Goal: Task Accomplishment & Management: Manage account settings

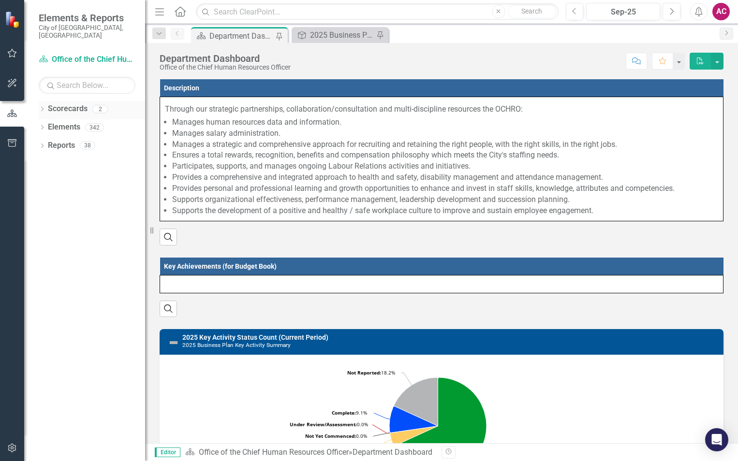
click at [45, 107] on icon "Dropdown" at bounding box center [42, 109] width 7 height 5
click at [40, 105] on icon "Dropdown" at bounding box center [40, 108] width 5 height 7
click at [42, 126] on icon "Dropdown" at bounding box center [42, 128] width 7 height 5
click at [46, 162] on icon "Dropdown" at bounding box center [46, 164] width 7 height 5
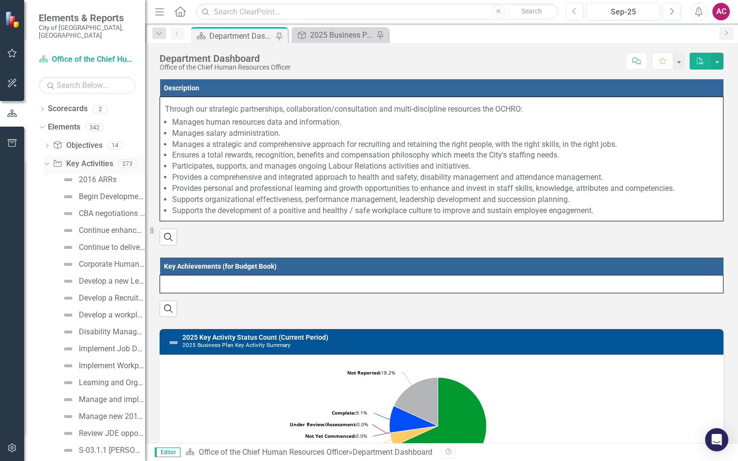
click at [46, 160] on icon "Dropdown" at bounding box center [45, 163] width 5 height 7
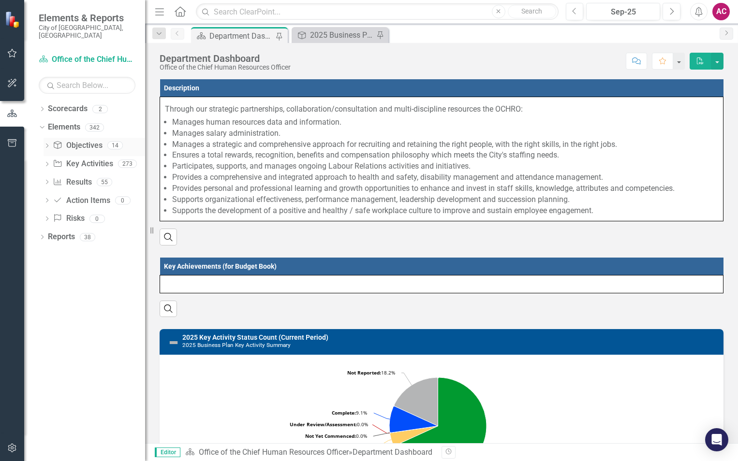
click at [47, 144] on icon "Dropdown" at bounding box center [46, 146] width 7 height 5
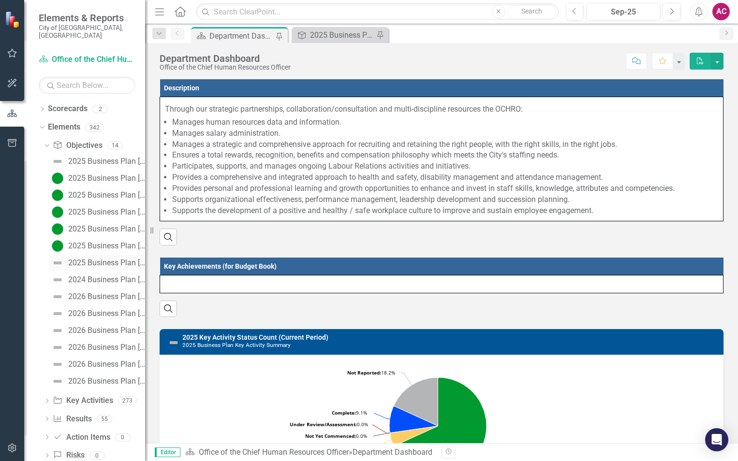
click at [98, 259] on div "2025 Business Plan [Objective #6]" at bounding box center [106, 263] width 77 height 9
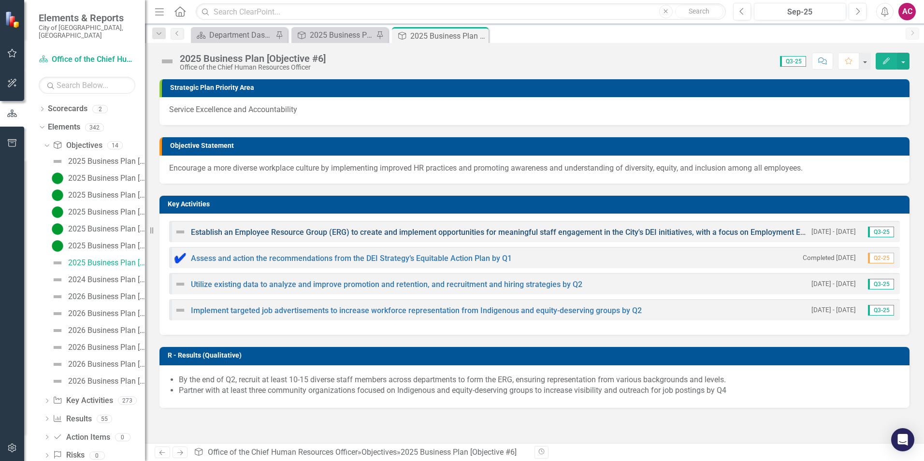
click at [525, 231] on link "Establish an Employee Resource Group (ERG) to create and implement opportunitie…" at bounding box center [515, 232] width 648 height 9
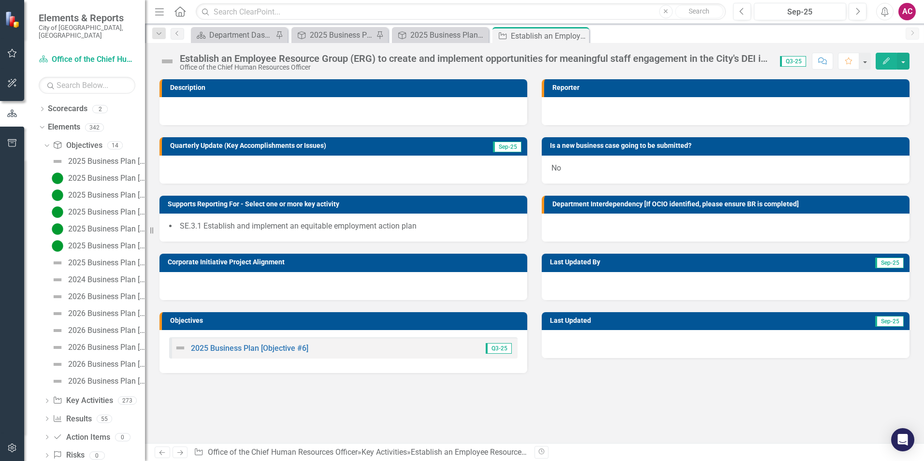
click at [687, 54] on div "Establish an Employee Resource Group (ERG) to create and implement opportunitie…" at bounding box center [475, 58] width 591 height 11
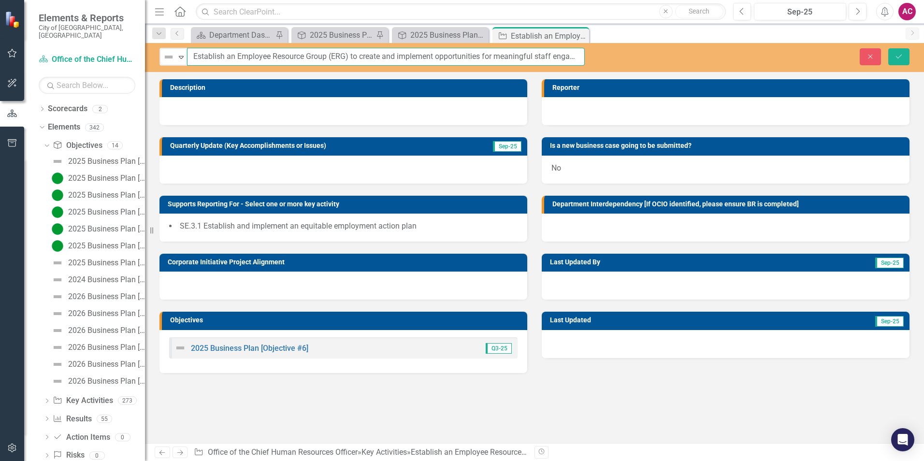
click at [513, 62] on input "Establish an Employee Resource Group (ERG) to create and implement opportunitie…" at bounding box center [386, 57] width 398 height 18
drag, startPoint x: 437, startPoint y: 49, endPoint x: 586, endPoint y: 75, distance: 151.1
click at [586, 75] on div "Not Defined Expand Establish an Employee Resource Group (ERG) to create and imp…" at bounding box center [534, 243] width 779 height 400
click at [338, 164] on div at bounding box center [343, 170] width 368 height 28
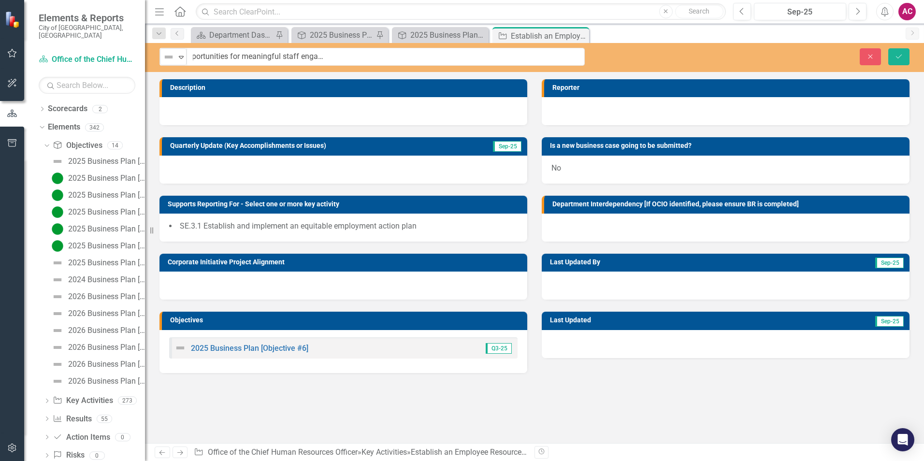
scroll to position [0, 0]
click at [338, 164] on div at bounding box center [343, 170] width 368 height 28
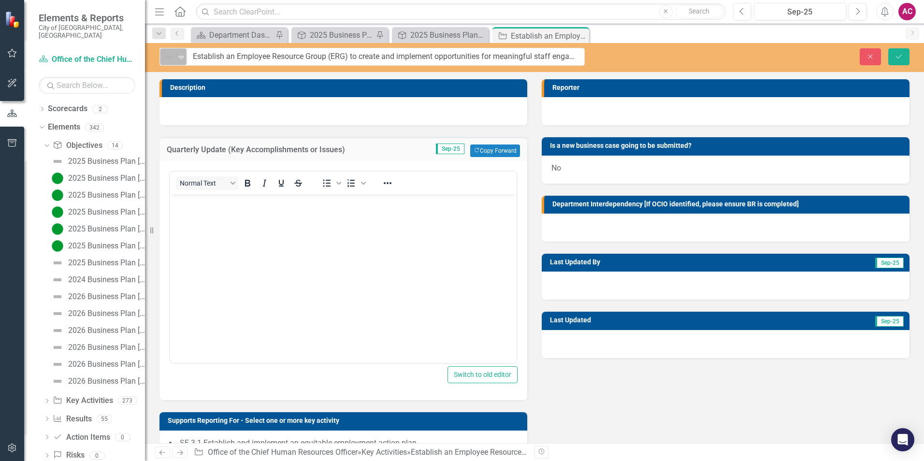
click at [167, 54] on img at bounding box center [169, 57] width 12 height 12
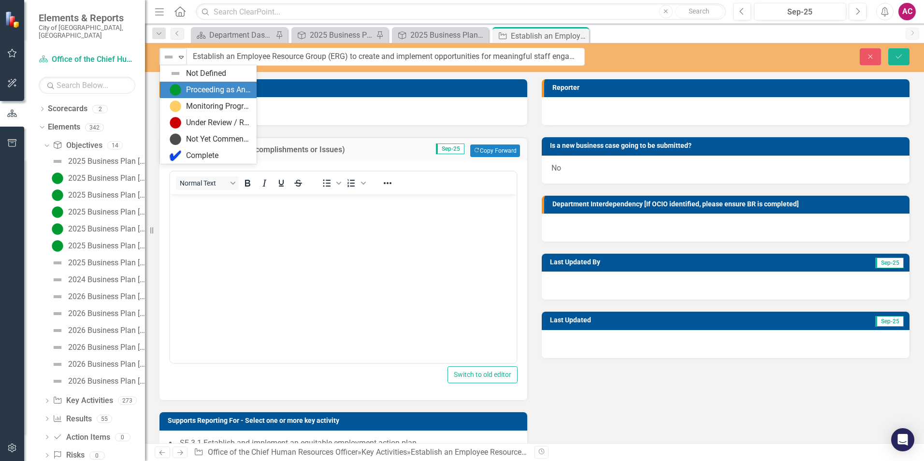
click at [184, 93] on div "Proceeding as Anticipated" at bounding box center [210, 90] width 81 height 12
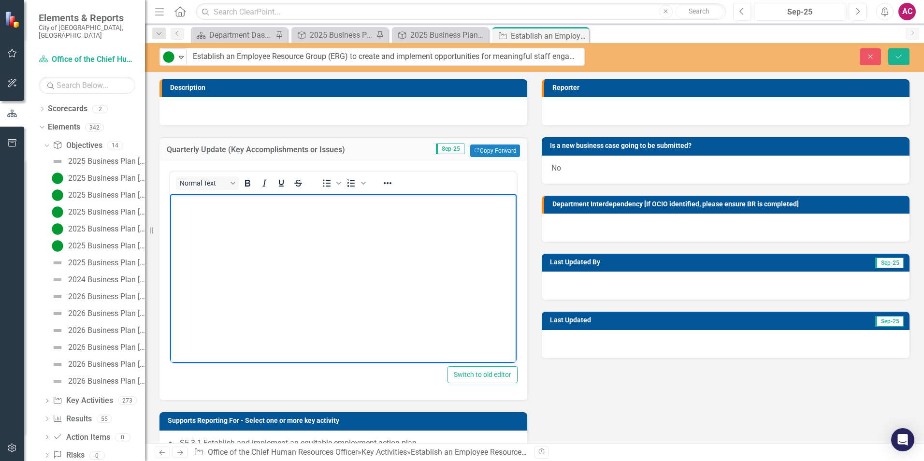
click at [231, 227] on body "Rich Text Area. Press ALT-0 for help." at bounding box center [343, 266] width 347 height 145
click at [519, 54] on input "Establish an Employee Resource Group (ERG) to create and implement opportunitie…" at bounding box center [386, 57] width 398 height 18
click at [442, 204] on p "Currently in progress, we are reaching out to conduct a market survey." at bounding box center [344, 203] width 342 height 12
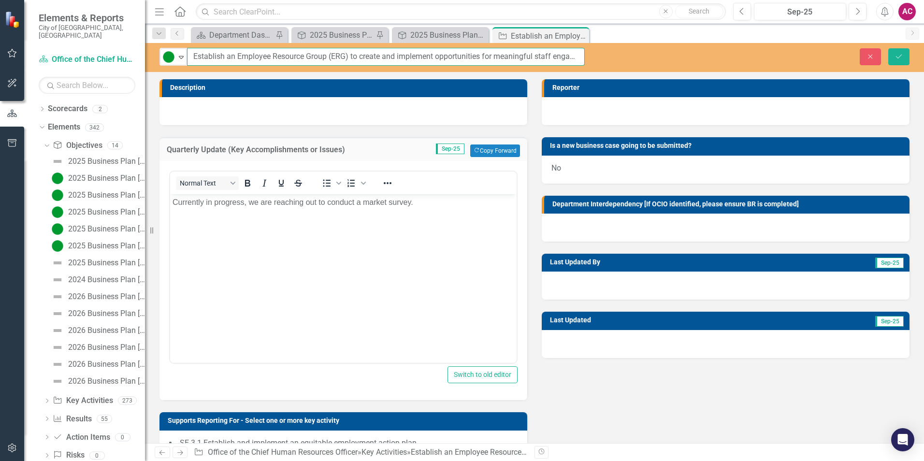
scroll to position [0, 254]
drag, startPoint x: 511, startPoint y: 54, endPoint x: 678, endPoint y: 55, distance: 167.2
click at [678, 55] on div "Proceeding as Anticipated Expand Establish an Employee Resource Group (ERG) to …" at bounding box center [534, 57] width 779 height 18
click at [572, 61] on input "Establish an Employee Resource Group (ERG) to create and implement opportunitie…" at bounding box center [386, 57] width 398 height 18
click at [571, 56] on input "Establish an Employee Resource Group (ERG) to create and implement opportunitie…" at bounding box center [386, 57] width 398 height 18
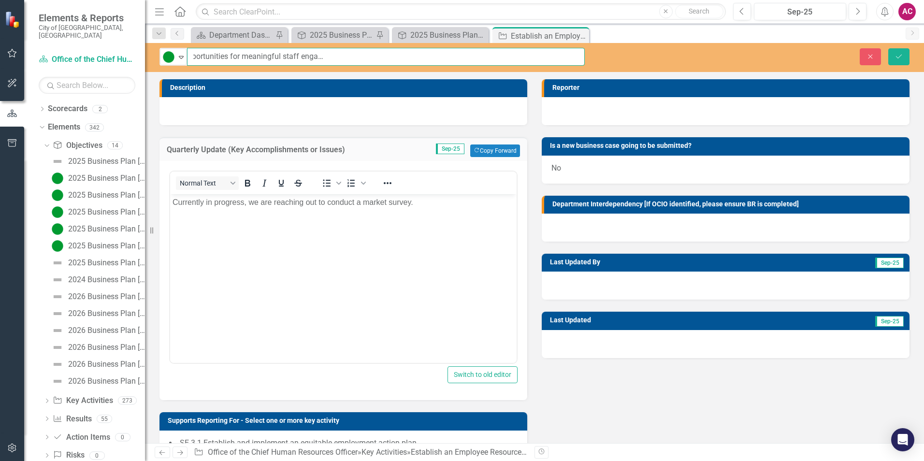
click at [565, 56] on input "Establish an Employee Resource Group (ERG) to create and implement opportunitie…" at bounding box center [386, 57] width 398 height 18
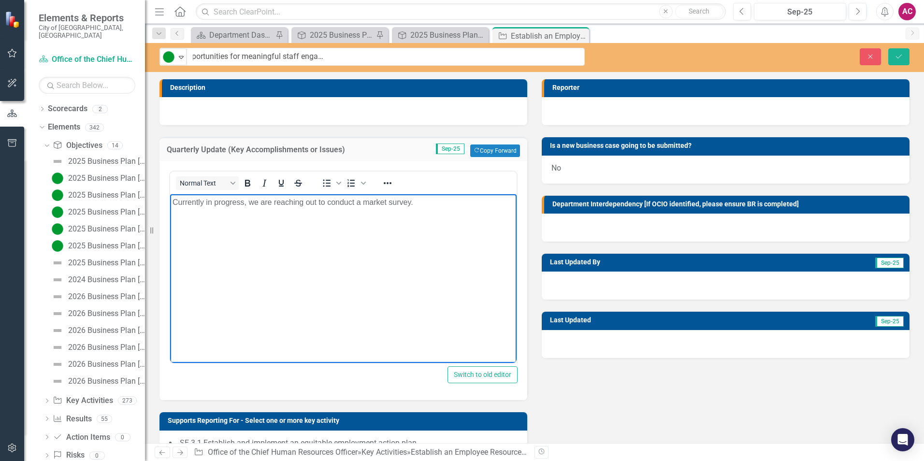
click at [449, 201] on p "Currently in progress, we are reaching out to conduct a market survey." at bounding box center [344, 203] width 342 height 12
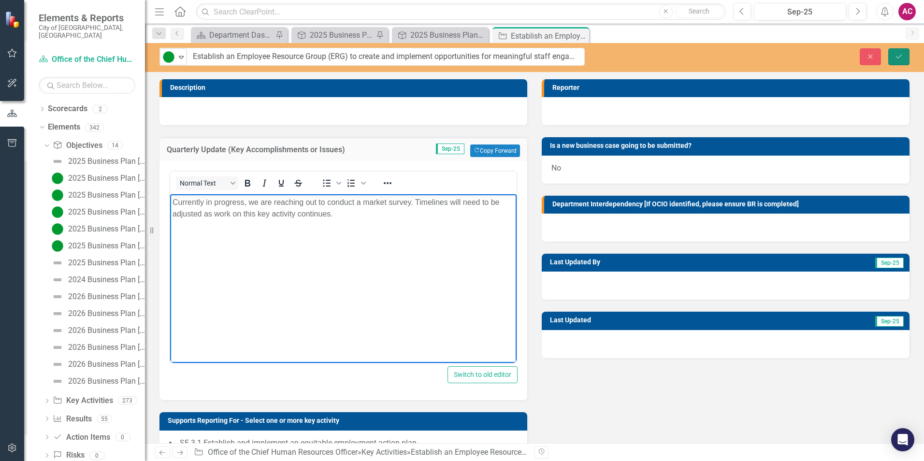
click at [737, 56] on icon "Save" at bounding box center [899, 56] width 9 height 7
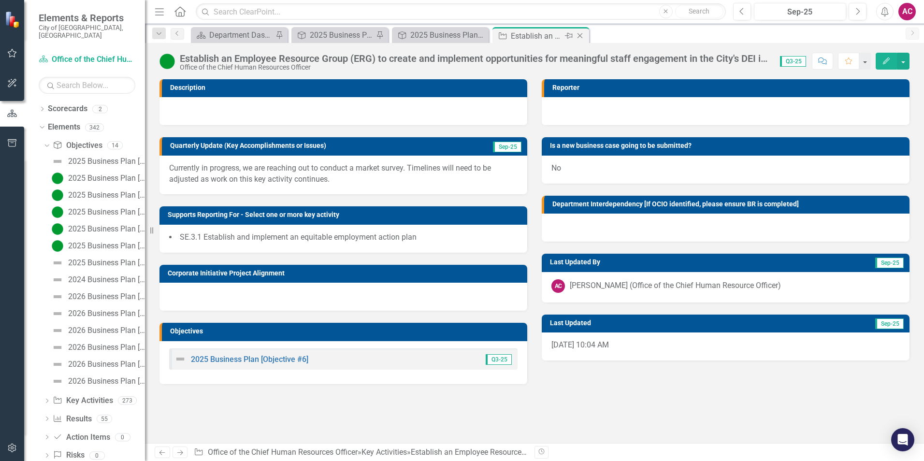
click at [582, 35] on icon "Close" at bounding box center [580, 36] width 10 height 8
click at [477, 36] on icon "Close" at bounding box center [480, 36] width 10 height 8
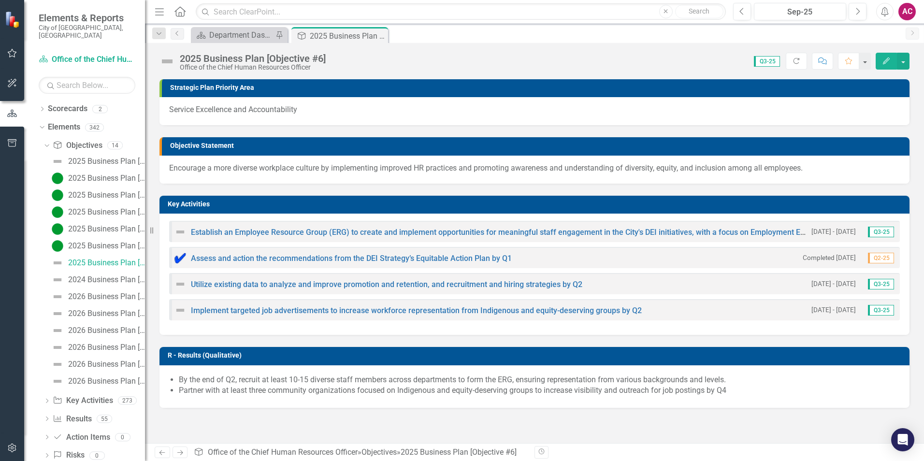
click at [178, 231] on img at bounding box center [180, 232] width 12 height 12
click at [179, 231] on img at bounding box center [180, 232] width 12 height 12
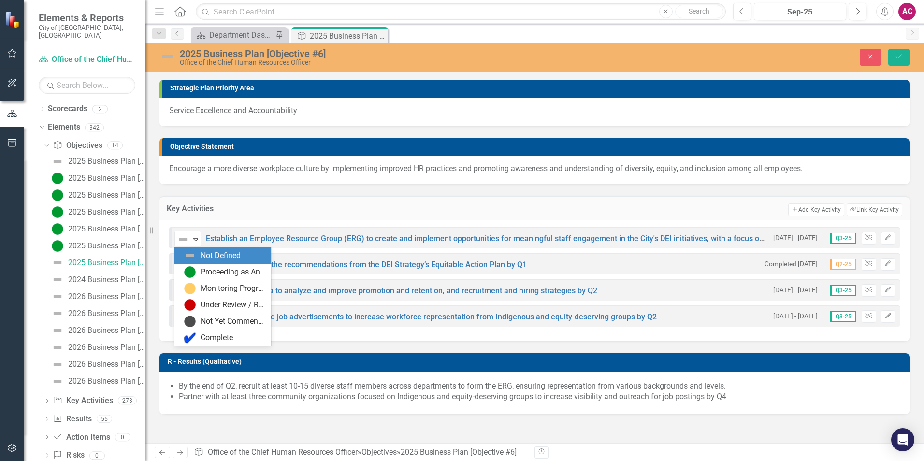
click at [179, 231] on div "Not Defined Expand" at bounding box center [187, 239] width 27 height 17
click at [189, 268] on img at bounding box center [190, 272] width 12 height 12
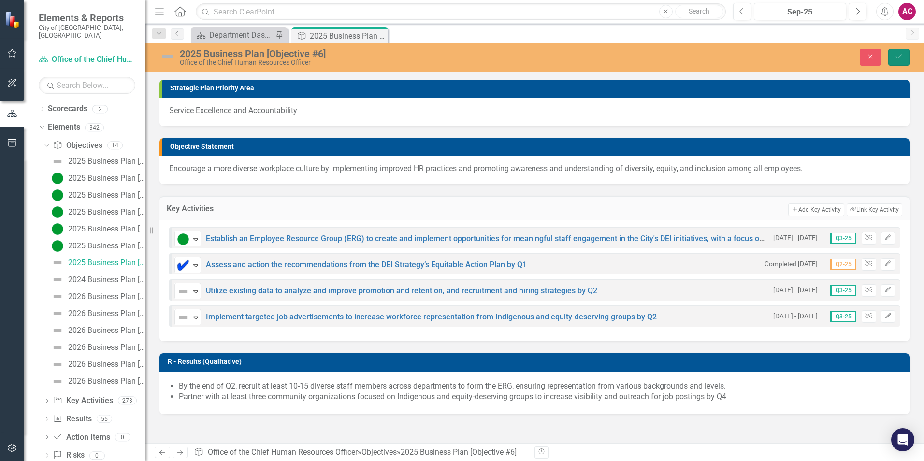
click at [737, 61] on button "Save" at bounding box center [898, 57] width 21 height 17
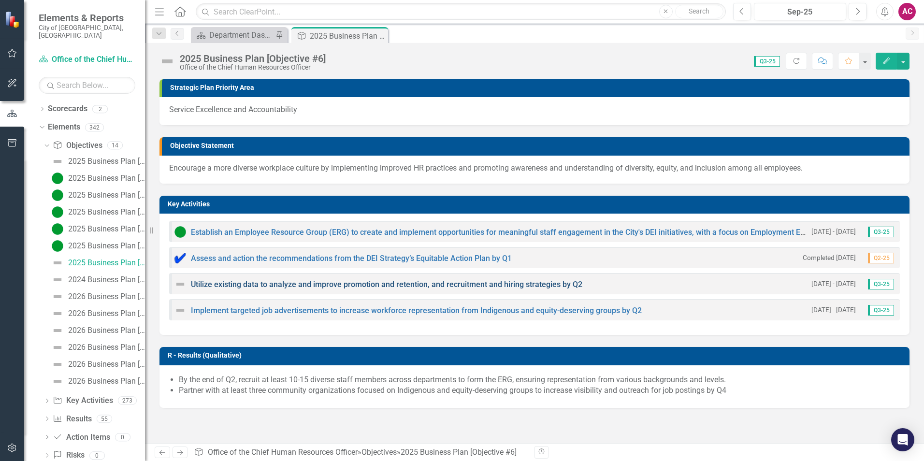
click at [252, 280] on link "Utilize existing data to analyze and improve promotion and retention, and recru…" at bounding box center [386, 284] width 391 height 9
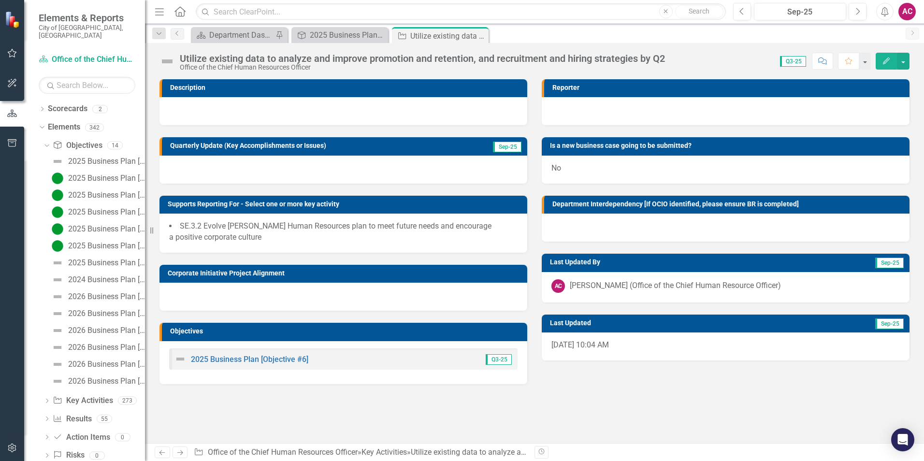
click at [180, 179] on div at bounding box center [343, 170] width 368 height 28
click at [181, 177] on div at bounding box center [343, 170] width 368 height 28
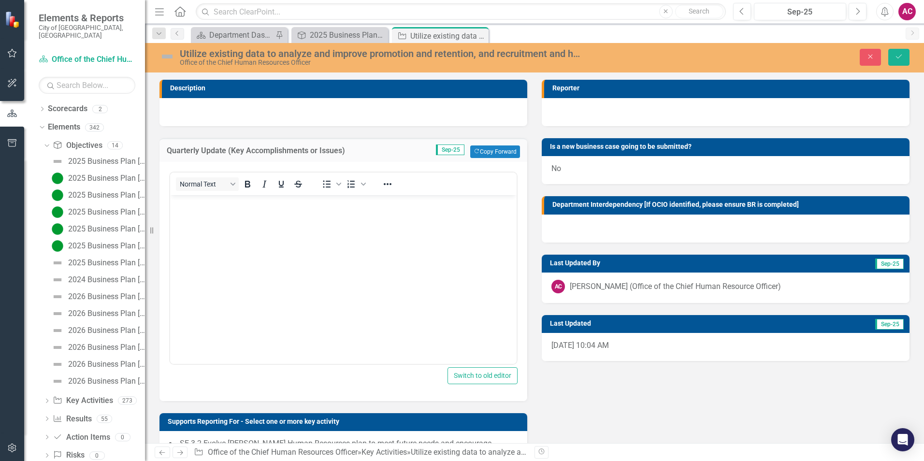
click at [202, 219] on body "Rich Text Area. Press ALT-0 for help." at bounding box center [343, 267] width 347 height 145
click at [307, 53] on div "Utilize existing data to analyze and improve promotion and retention, and recru…" at bounding box center [380, 53] width 400 height 11
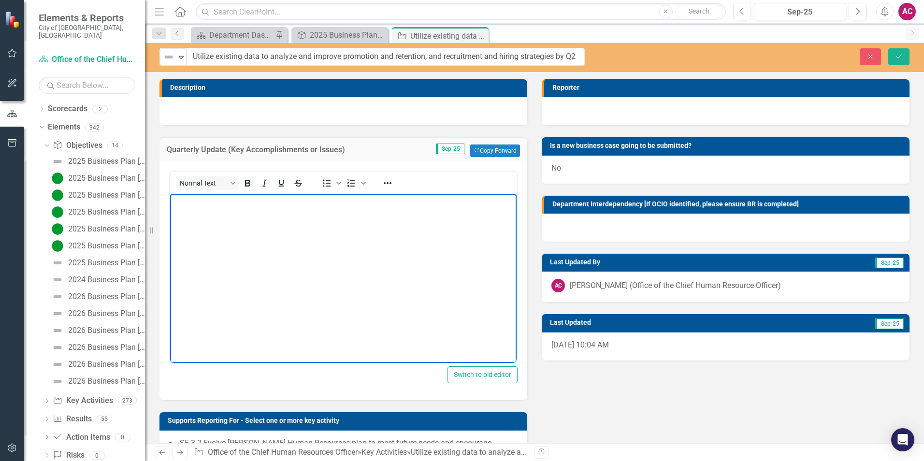
click at [282, 204] on p "Rich Text Area. Press ALT-0 for help." at bounding box center [344, 203] width 342 height 12
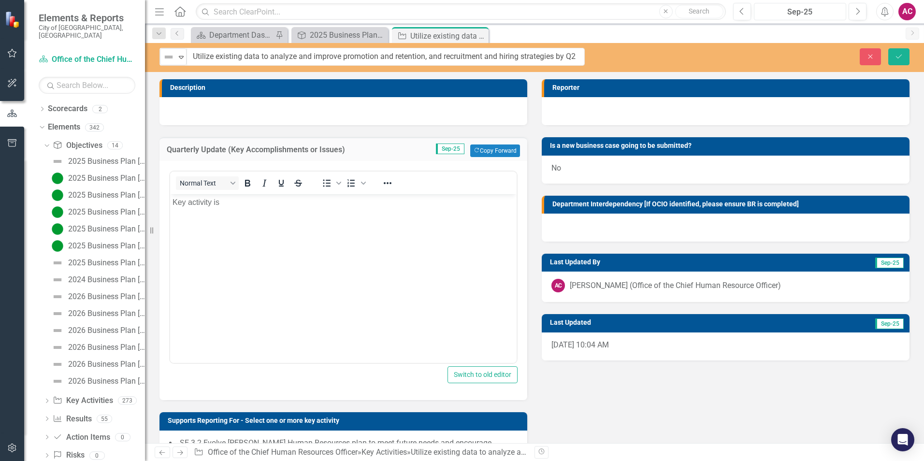
click at [737, 16] on div "Sep-25" at bounding box center [800, 12] width 86 height 12
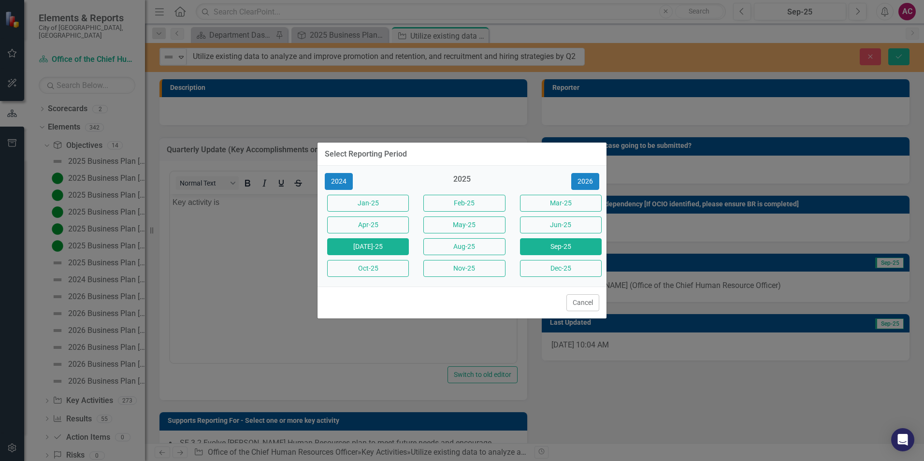
click at [396, 244] on button "[DATE]-25" at bounding box center [368, 246] width 82 height 17
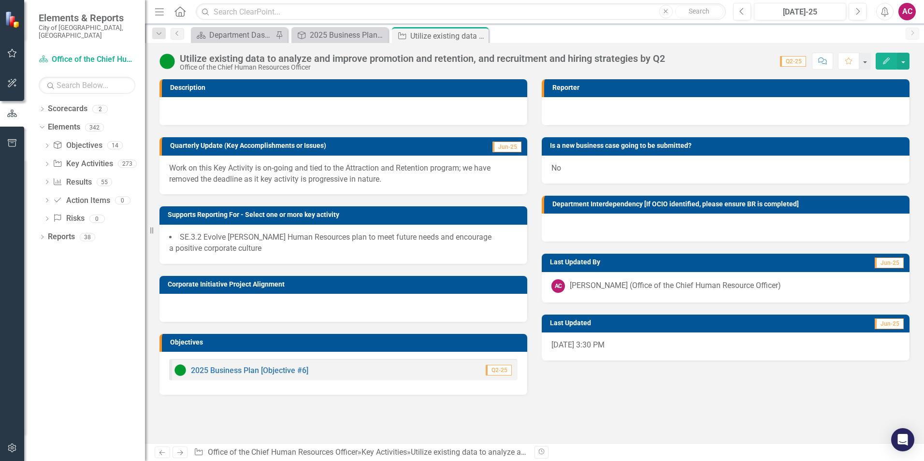
click at [368, 176] on p "Work on this Key Activity is on-going and tied to the Attraction and Retention …" at bounding box center [343, 174] width 348 height 22
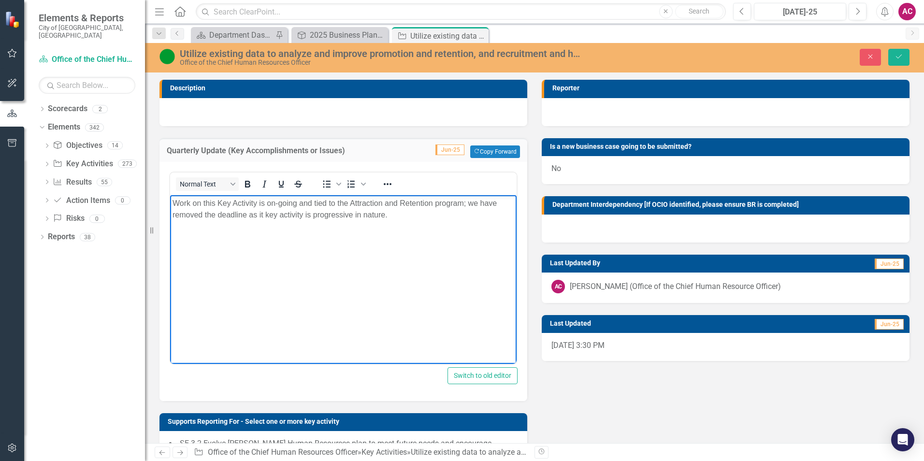
click at [306, 196] on body "Work on this Key Activity is on-going and tied to the Attraction and Retention …" at bounding box center [343, 267] width 347 height 145
click at [301, 197] on p "Work on this Key Activity is on-going and tied to the Attraction and Retention …" at bounding box center [344, 208] width 342 height 23
click at [300, 197] on p "Work on this Key Activity is on-going and tied to the Attraction and Retention …" at bounding box center [344, 208] width 342 height 23
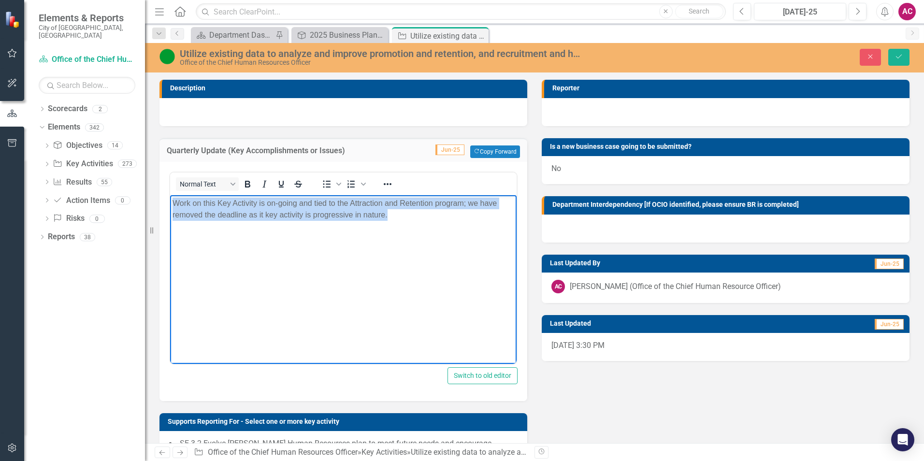
click at [300, 197] on p "Work on this Key Activity is on-going and tied to the Attraction and Retention …" at bounding box center [344, 208] width 342 height 23
copy p "Work on this Key Activity is on-going and tied to the Attraction and Retention …"
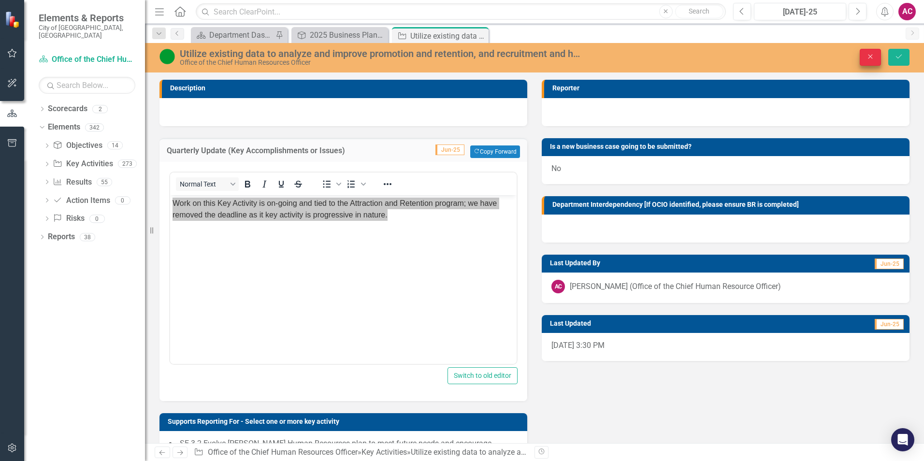
click at [737, 60] on button "Close" at bounding box center [870, 57] width 21 height 17
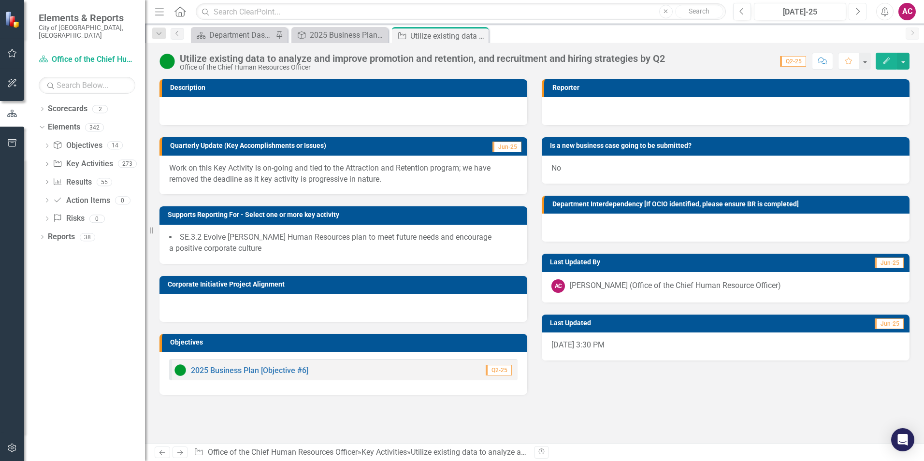
click at [737, 14] on icon "Next" at bounding box center [857, 11] width 5 height 9
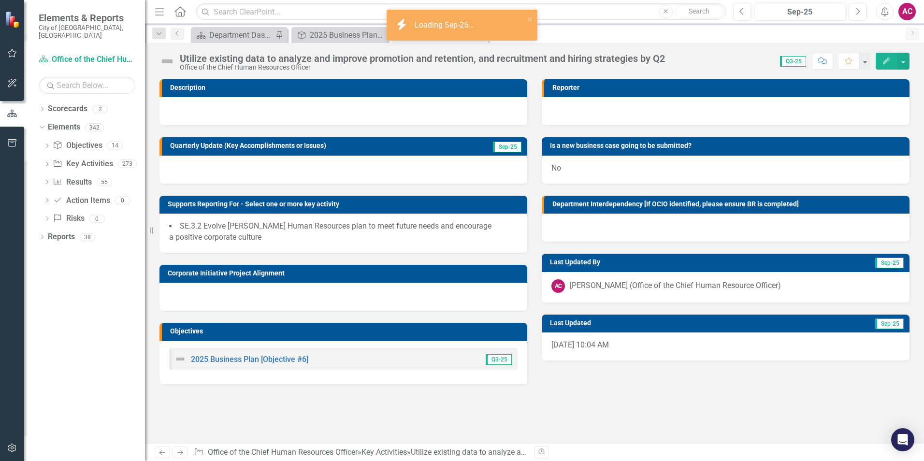
click at [423, 166] on div at bounding box center [343, 170] width 368 height 28
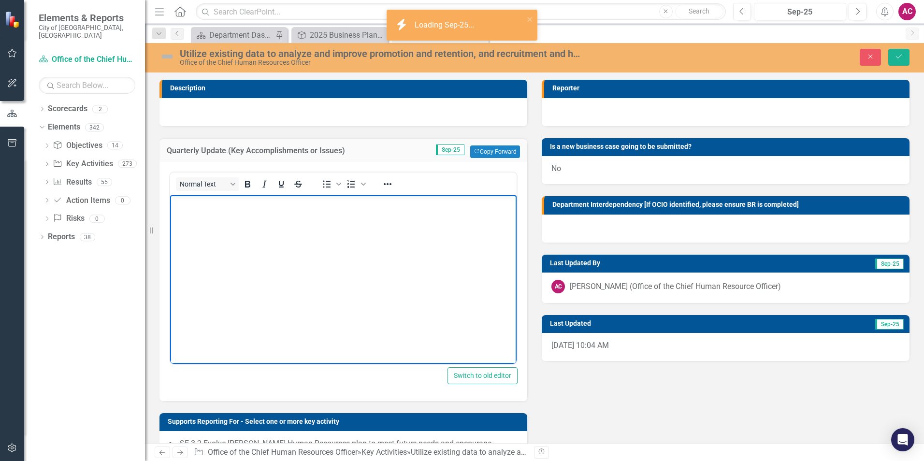
click at [315, 221] on body "Rich Text Area. Press ALT-0 for help." at bounding box center [343, 267] width 347 height 145
drag, startPoint x: 177, startPoint y: 58, endPoint x: 171, endPoint y: 58, distance: 6.3
click at [171, 58] on div "Utilize existing data to analyze and improve promotion and retention, and recru…" at bounding box center [371, 57] width 425 height 18
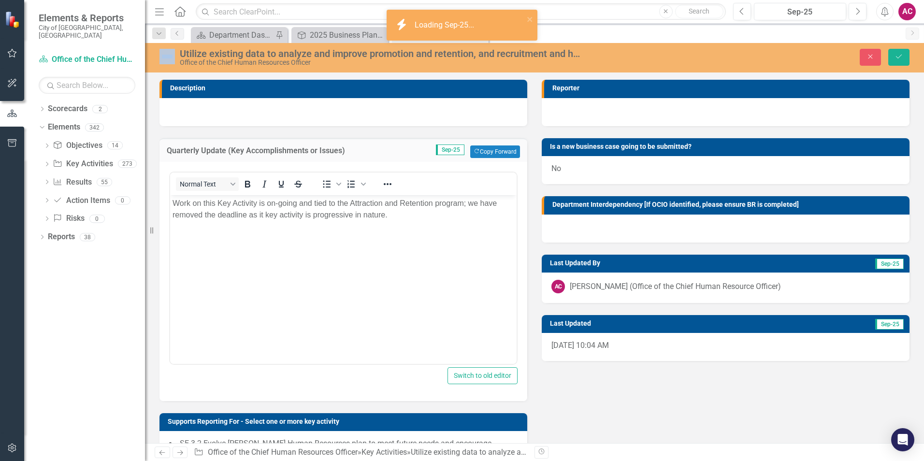
click at [171, 58] on img at bounding box center [166, 56] width 15 height 15
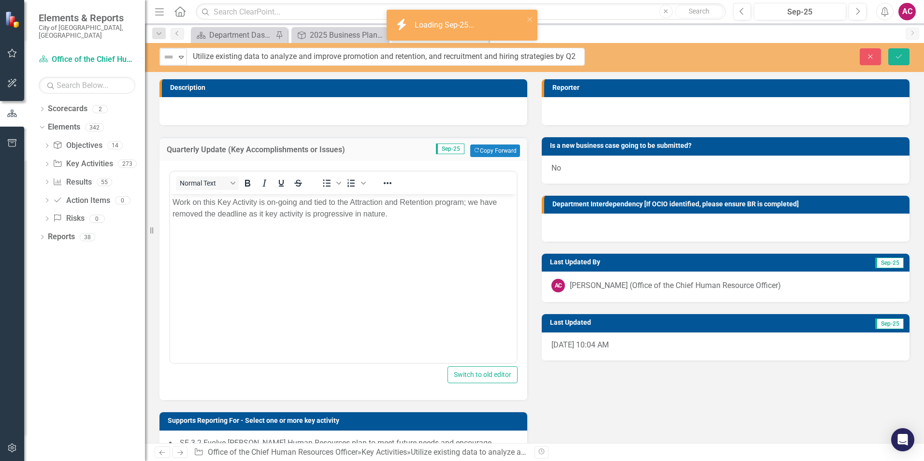
click at [171, 58] on img at bounding box center [169, 57] width 12 height 12
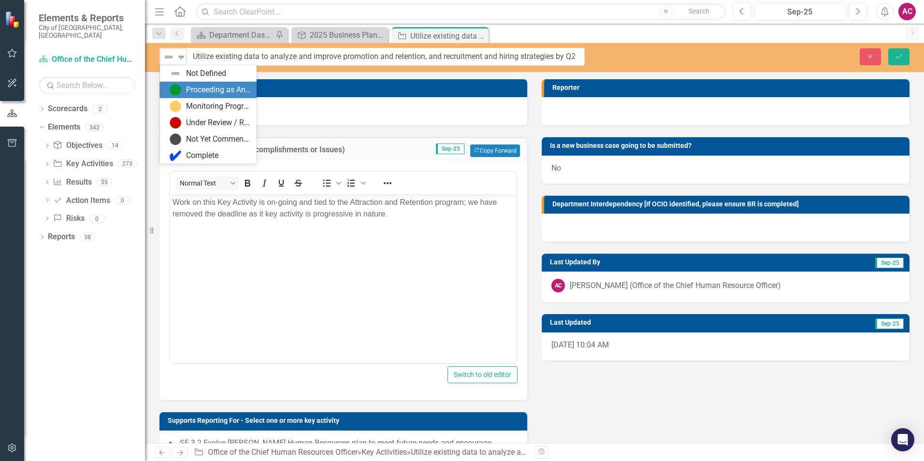
click at [188, 84] on div "Proceeding as Anticipated" at bounding box center [210, 90] width 81 height 12
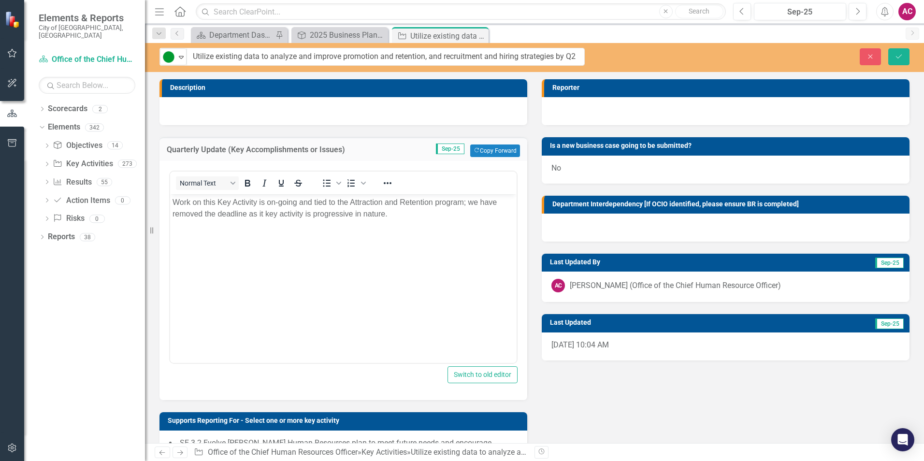
click at [425, 214] on p "Work on this Key Activity is on-going and tied to the Attraction and Retention …" at bounding box center [344, 208] width 342 height 23
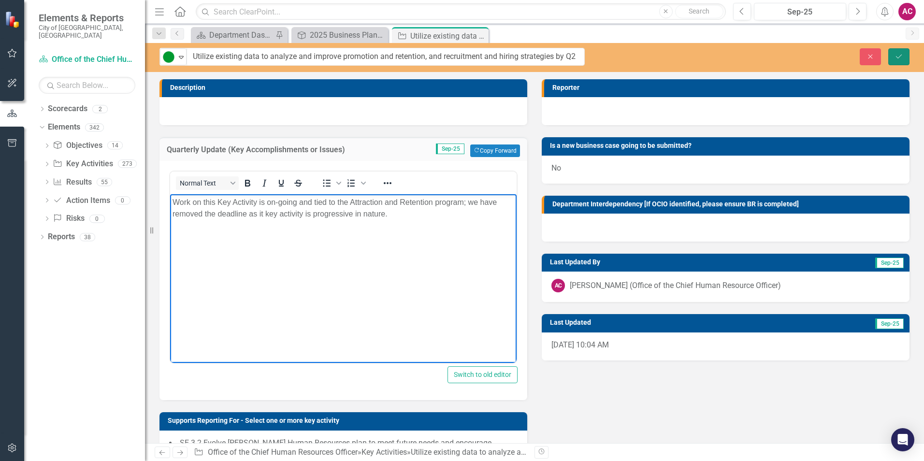
click at [737, 54] on button "Save" at bounding box center [898, 56] width 21 height 17
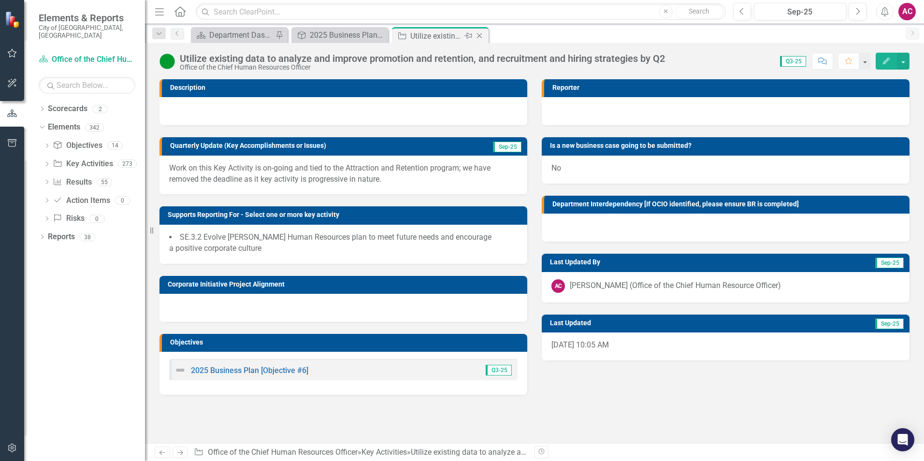
click at [480, 39] on icon "Close" at bounding box center [480, 36] width 10 height 8
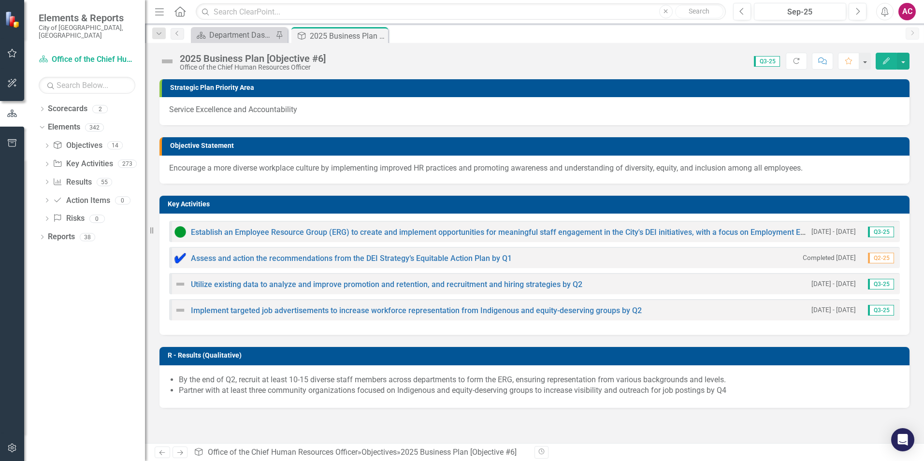
click at [185, 284] on img at bounding box center [180, 284] width 12 height 12
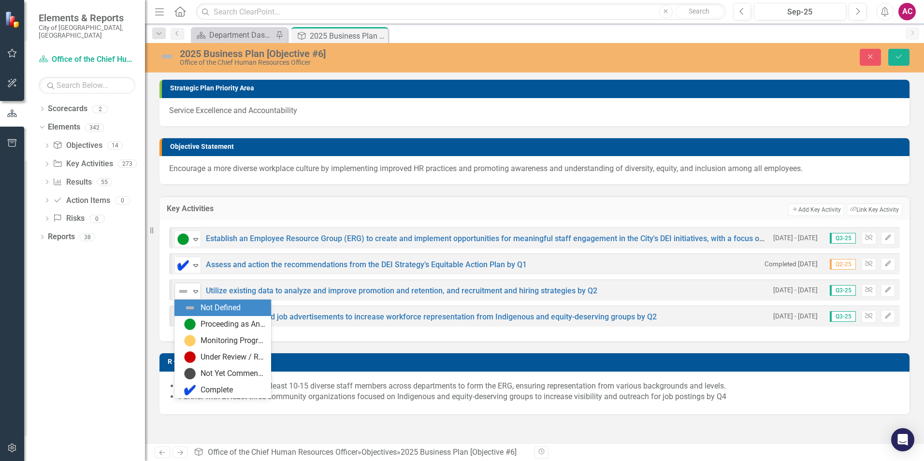
click at [182, 284] on div "Not Defined Expand" at bounding box center [187, 291] width 27 height 17
drag, startPoint x: 193, startPoint y: 321, endPoint x: 205, endPoint y: 317, distance: 12.8
click at [194, 321] on img at bounding box center [190, 324] width 12 height 12
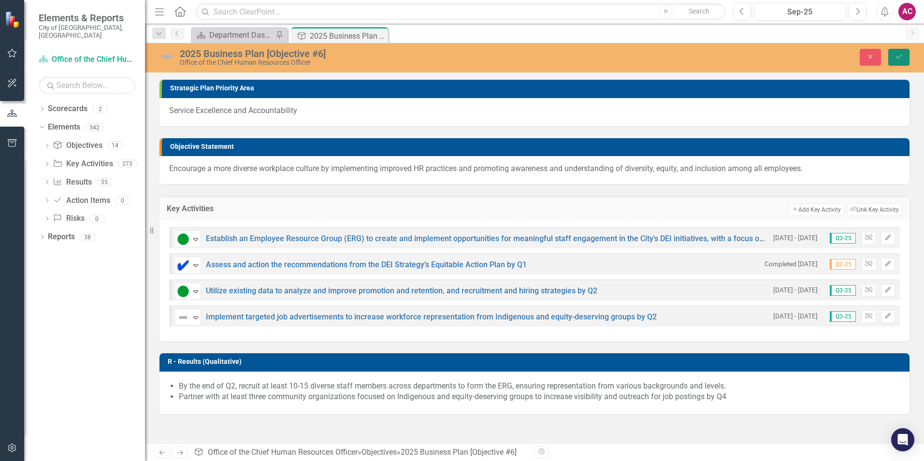
click at [737, 61] on button "Save" at bounding box center [898, 57] width 21 height 17
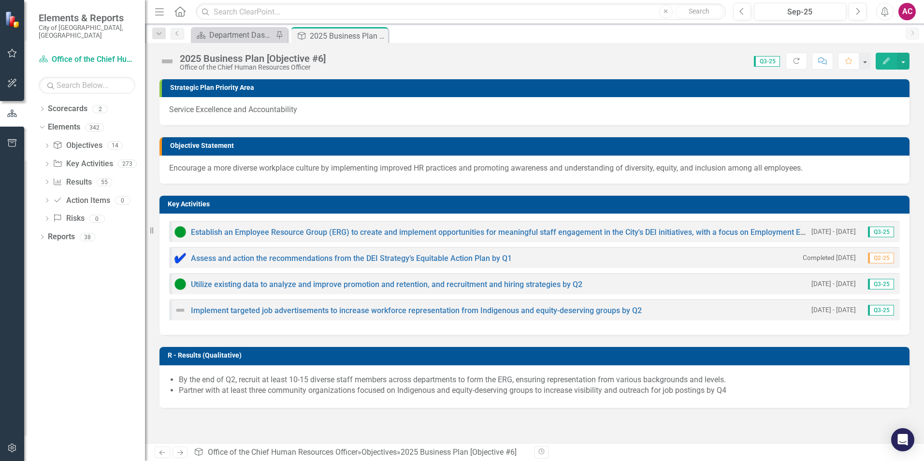
click at [362, 305] on div "Implement targeted job advertisements to increase workforce representation from…" at bounding box center [407, 310] width 467 height 12
click at [363, 313] on link "Implement targeted job advertisements to increase workforce representation from…" at bounding box center [416, 310] width 451 height 9
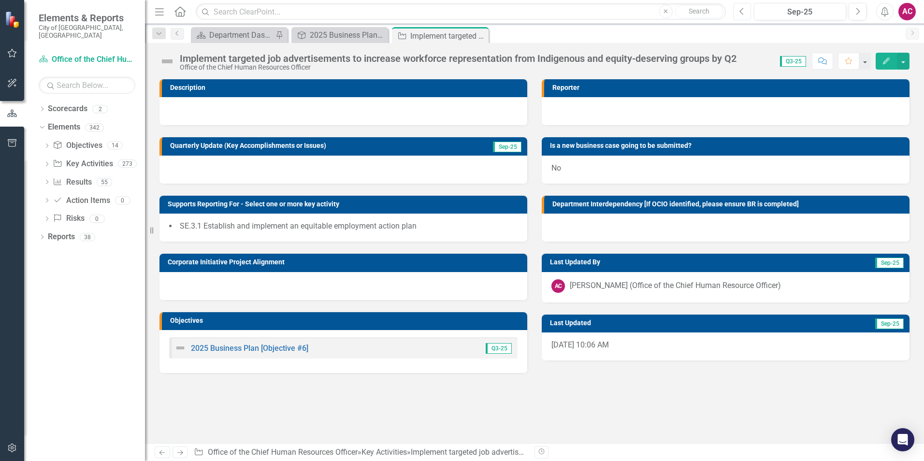
click at [737, 11] on button "Previous" at bounding box center [742, 11] width 18 height 17
click at [277, 165] on p "Scope of implementation is tied to TAMS project." at bounding box center [343, 168] width 348 height 11
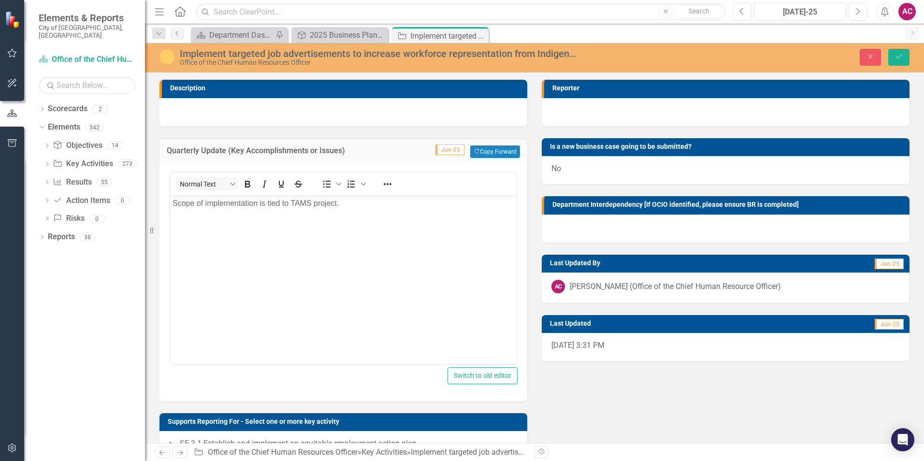
click at [284, 203] on p "Scope of implementation is tied to TAMS project." at bounding box center [344, 203] width 342 height 12
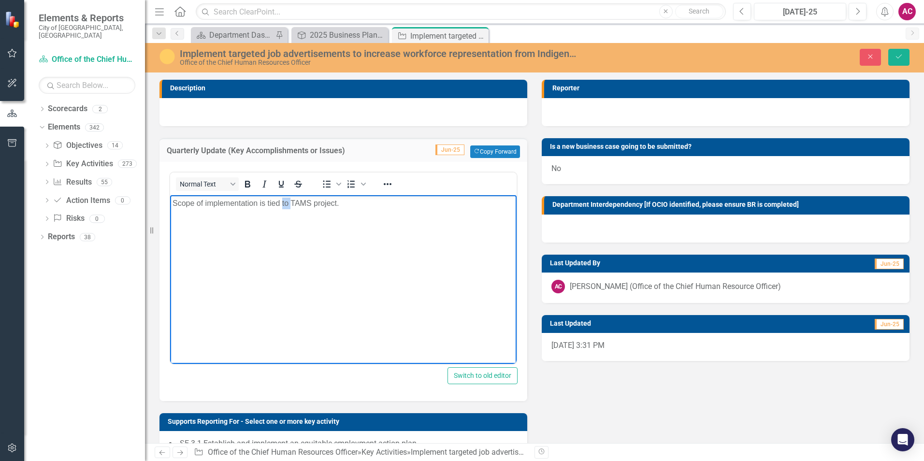
click at [284, 203] on p "Scope of implementation is tied to TAMS project." at bounding box center [344, 203] width 342 height 12
copy p "Scope of implementation is tied to TAMS project."
click at [737, 54] on button "Close" at bounding box center [870, 57] width 21 height 17
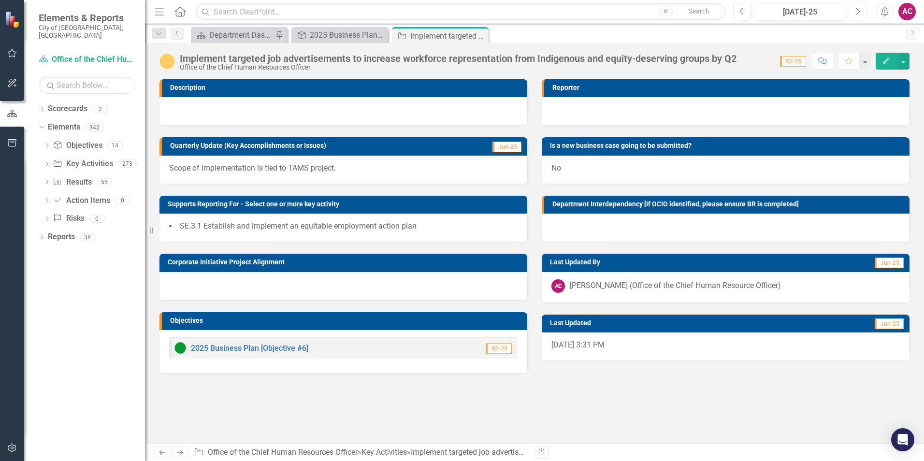
click at [737, 7] on button "Next" at bounding box center [858, 11] width 18 height 17
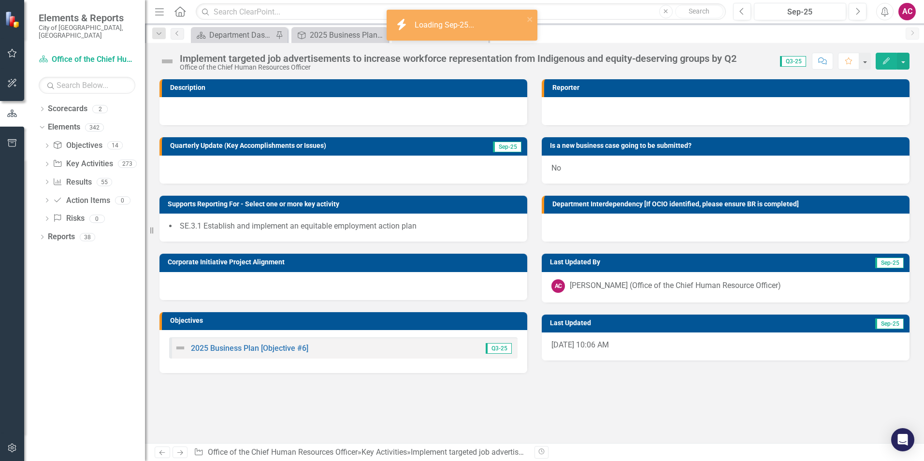
click at [241, 176] on div at bounding box center [343, 170] width 368 height 28
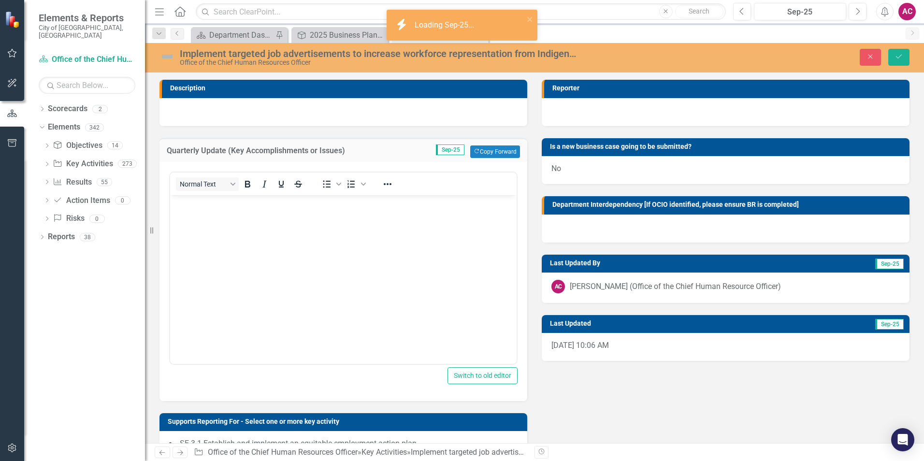
click at [235, 231] on body "Rich Text Area. Press ALT-0 for help." at bounding box center [343, 267] width 347 height 145
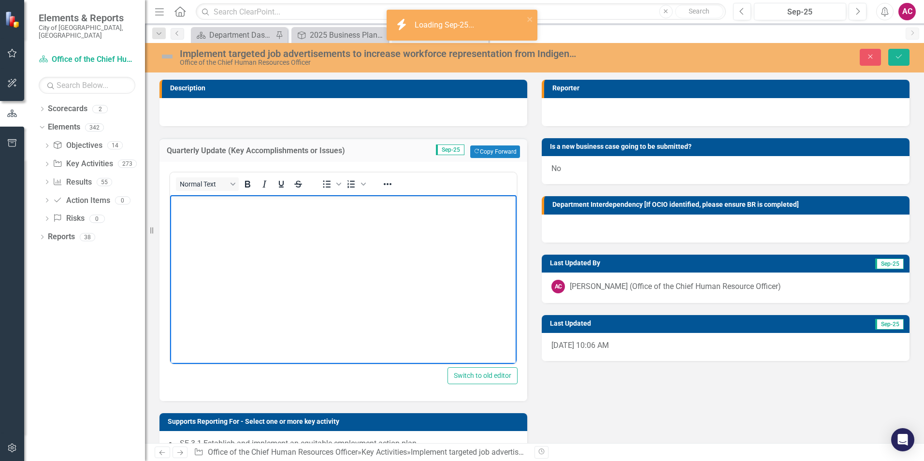
paste body "Rich Text Area. Press ALT-0 for help."
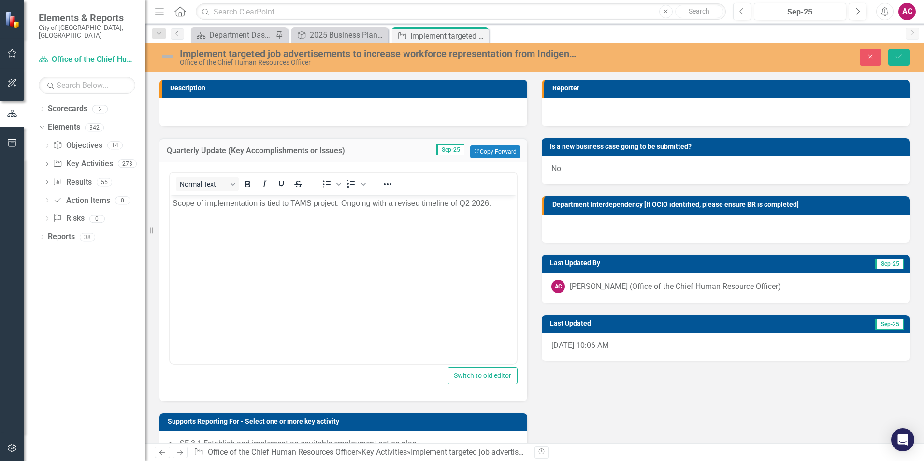
click at [174, 57] on img at bounding box center [166, 56] width 15 height 15
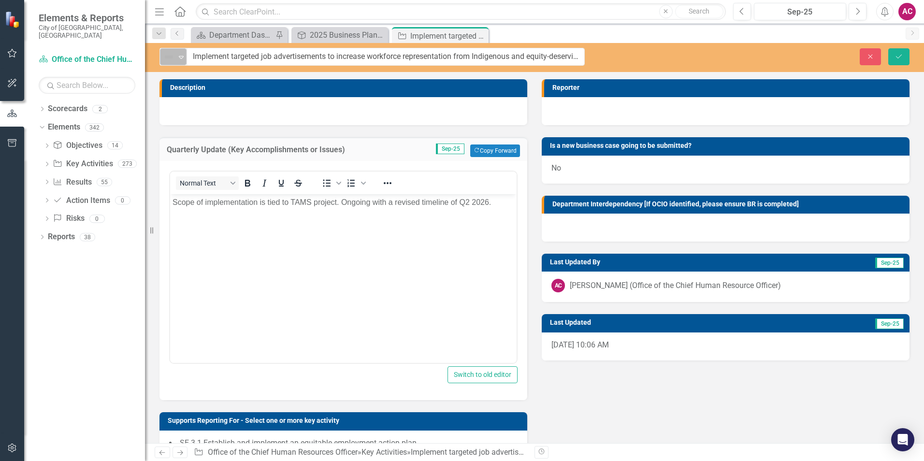
click at [171, 57] on img at bounding box center [169, 57] width 12 height 12
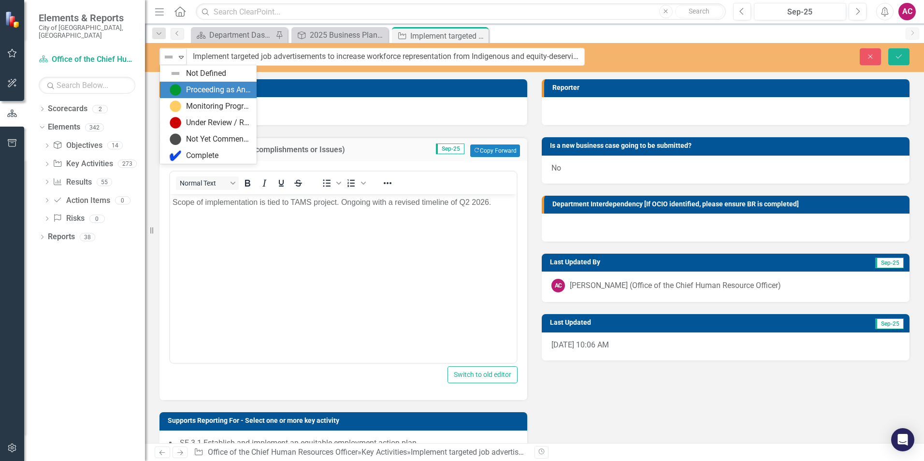
click at [195, 89] on div "Proceeding as Anticipated" at bounding box center [218, 90] width 65 height 11
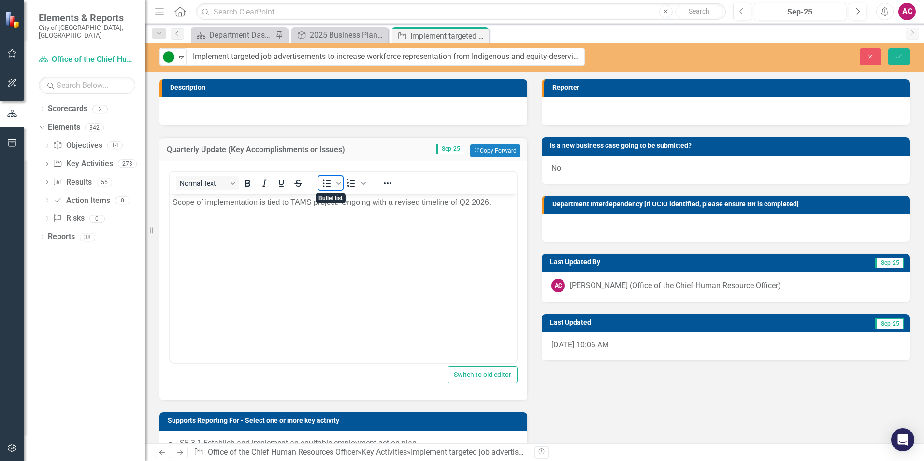
click at [320, 186] on span "Bullet list" at bounding box center [326, 183] width 16 height 14
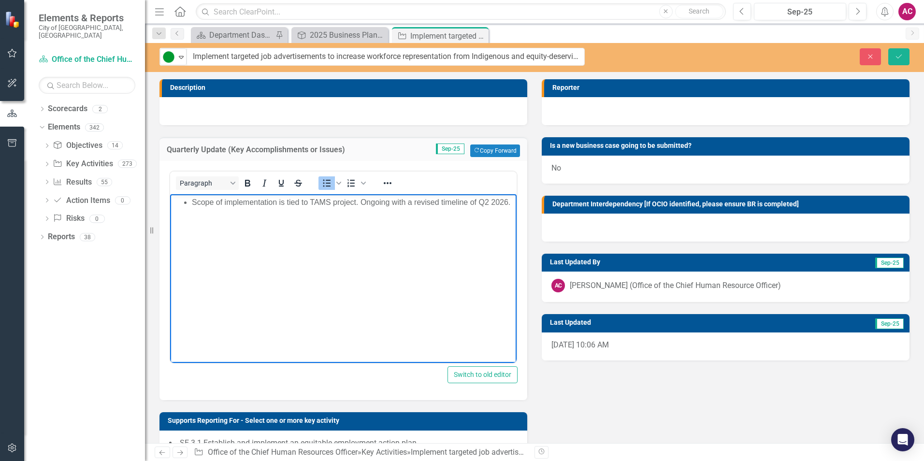
click at [402, 199] on li "Scope of implementation is tied to TAMS project. Ongoing with a revised timelin…" at bounding box center [353, 203] width 322 height 12
click at [324, 183] on icon "Bullet list" at bounding box center [327, 183] width 8 height 7
click at [289, 206] on p "Scope of implementation is tied to TAMS project. Ongoing with a revised timelin…" at bounding box center [344, 203] width 342 height 12
click at [493, 208] on p "Scope of implementation is tied to TAMS project. Ongoing with a revised timelin…" at bounding box center [344, 203] width 342 height 12
drag, startPoint x: 336, startPoint y: 202, endPoint x: 282, endPoint y: 202, distance: 54.6
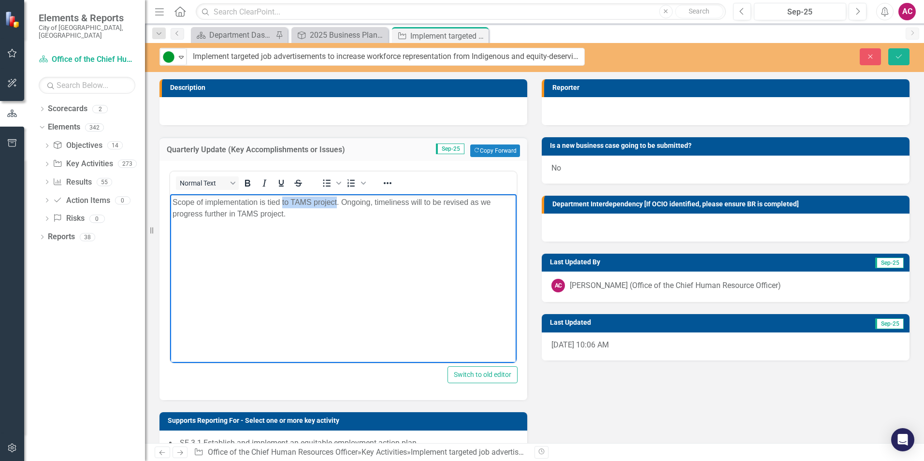
click at [282, 202] on p "Scope of implementation is tied to TAMS project. Ongoing, timeliness will to be…" at bounding box center [344, 208] width 342 height 23
click at [218, 223] on body "Scope of implementation is tied to TAMS project. Ongoing, timeliness will to be…" at bounding box center [343, 266] width 347 height 145
click at [351, 208] on p "Scope of implementation is tied to TAMS project. Ongoing, timeliness will to be…" at bounding box center [344, 208] width 342 height 23
click at [351, 206] on p "Scope of implementation is tied to TAMS project. Ongoing, timeliness will to be…" at bounding box center [344, 208] width 342 height 23
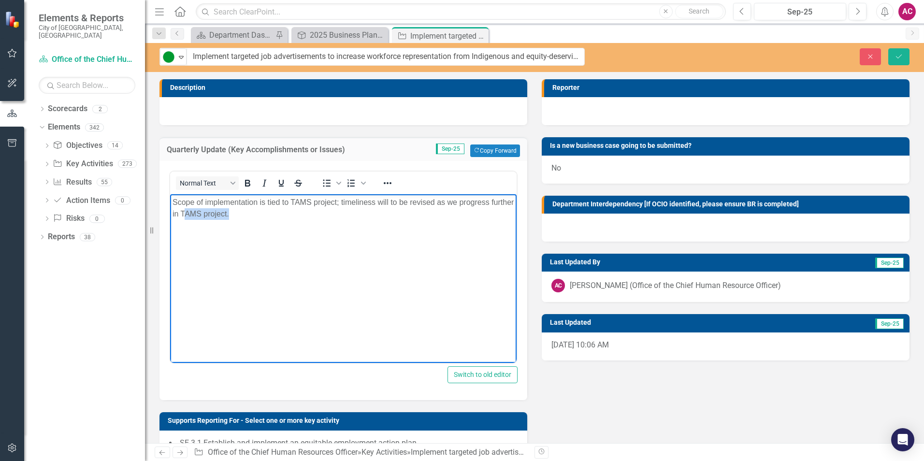
drag, startPoint x: 266, startPoint y: 217, endPoint x: 209, endPoint y: 216, distance: 57.0
click at [209, 216] on p "Scope of implementation is tied to TAMS project; timeliness will to be revised …" at bounding box center [344, 208] width 342 height 23
click at [372, 200] on p "Scope of implementation is tied to TAMS project; timeliness will to be revised …" at bounding box center [344, 208] width 342 height 23
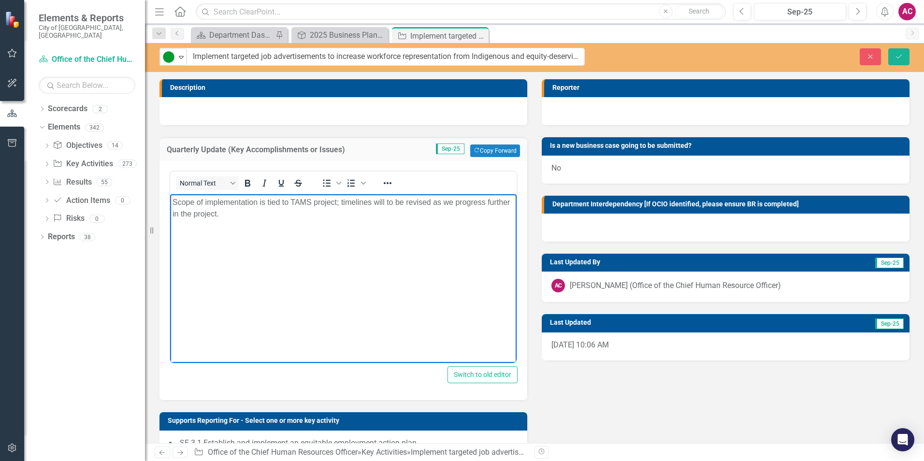
click at [386, 194] on div "Normal Text To open the popup, press Shift+Enter To open the popup, press Shift…" at bounding box center [343, 183] width 347 height 23
click at [386, 198] on p "Scope of implementation is tied to TAMS project; timelines will to be revised a…" at bounding box center [344, 208] width 342 height 23
click at [737, 61] on button "Save" at bounding box center [898, 56] width 21 height 17
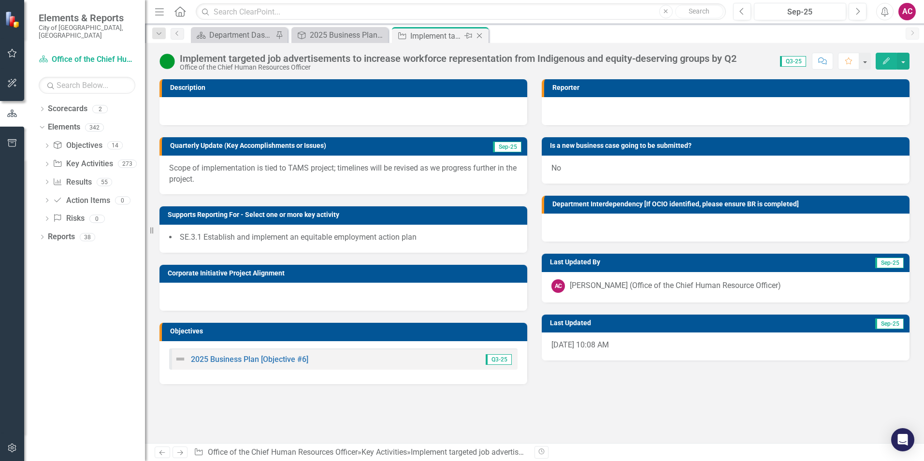
click at [483, 33] on icon "Close" at bounding box center [480, 36] width 10 height 8
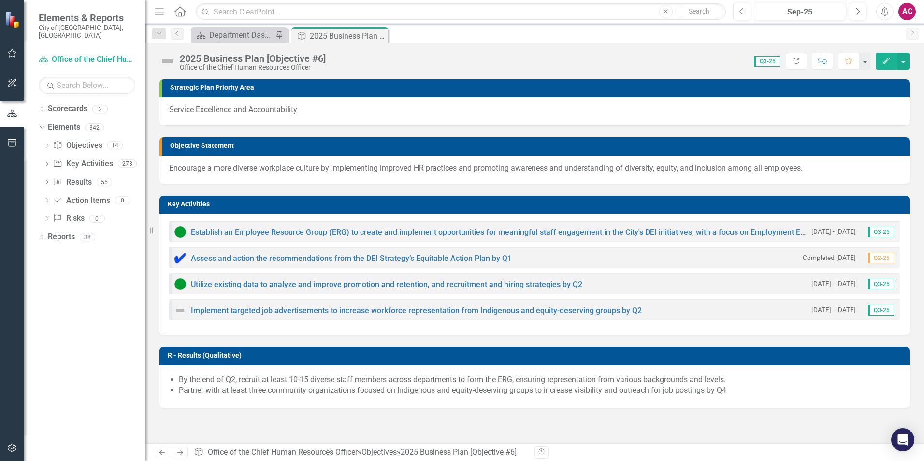
click at [183, 313] on img at bounding box center [180, 310] width 12 height 12
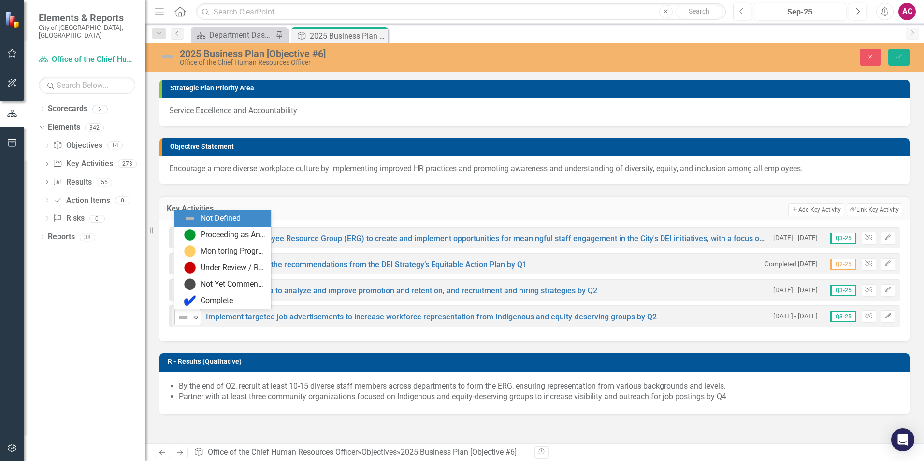
click at [184, 311] on div "Not Defined" at bounding box center [183, 318] width 14 height 14
click at [252, 238] on div "Proceeding as Anticipated" at bounding box center [233, 235] width 65 height 11
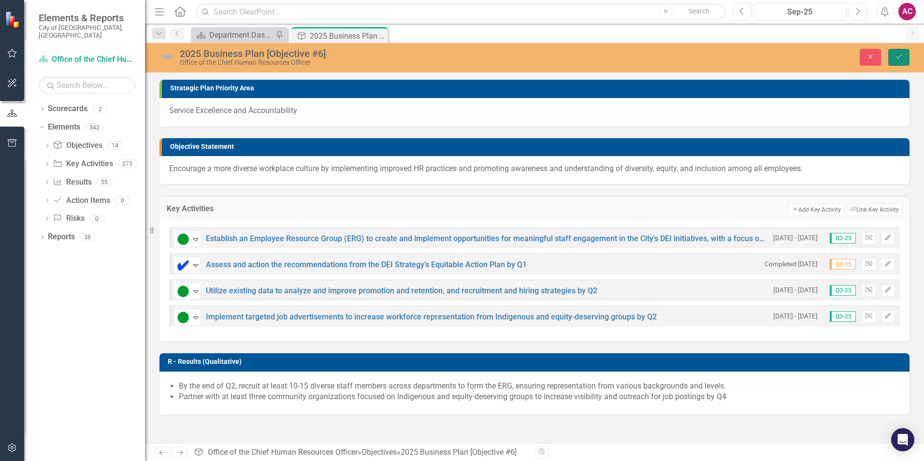
click at [737, 57] on icon "Save" at bounding box center [899, 56] width 9 height 7
